Goal: Browse casually

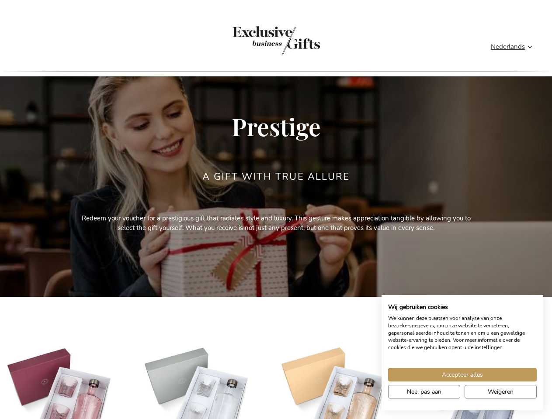
click at [276, 210] on div "a gift with true allure" at bounding box center [276, 193] width 148 height 43
click at [514, 47] on span "Nederlands" at bounding box center [507, 47] width 34 height 10
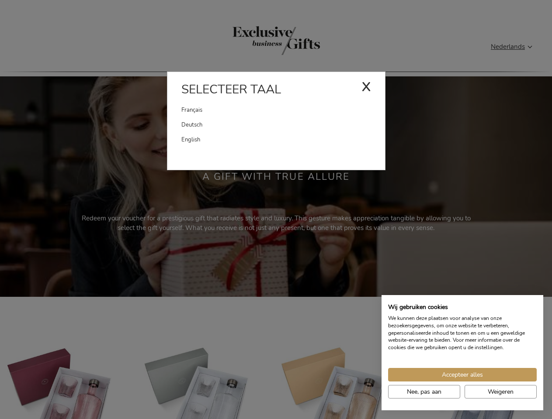
click at [490, 55] on div "Nederlands x Selecteer taal [DEMOGRAPHIC_DATA] Deutsch" at bounding box center [513, 48] width 47 height 13
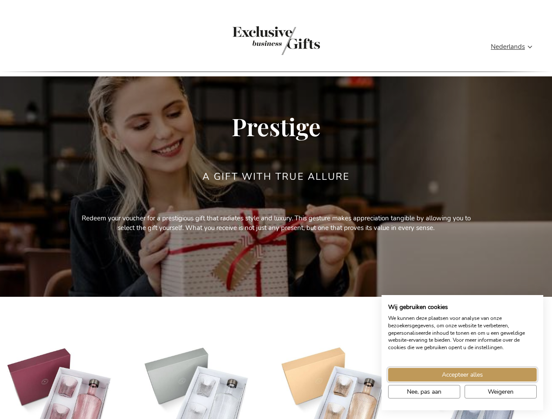
click at [462, 375] on span "Accepteer alles" at bounding box center [462, 374] width 41 height 9
click at [424, 392] on div "Paveau Geschenkset - Twilight € 99,00 Excl. VAT In Winkelwagen" at bounding box center [470, 408] width 105 height 130
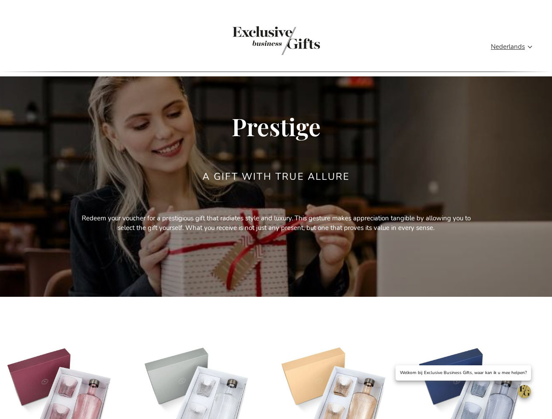
click at [500, 392] on img at bounding box center [470, 395] width 105 height 105
